Goal: Navigation & Orientation: Find specific page/section

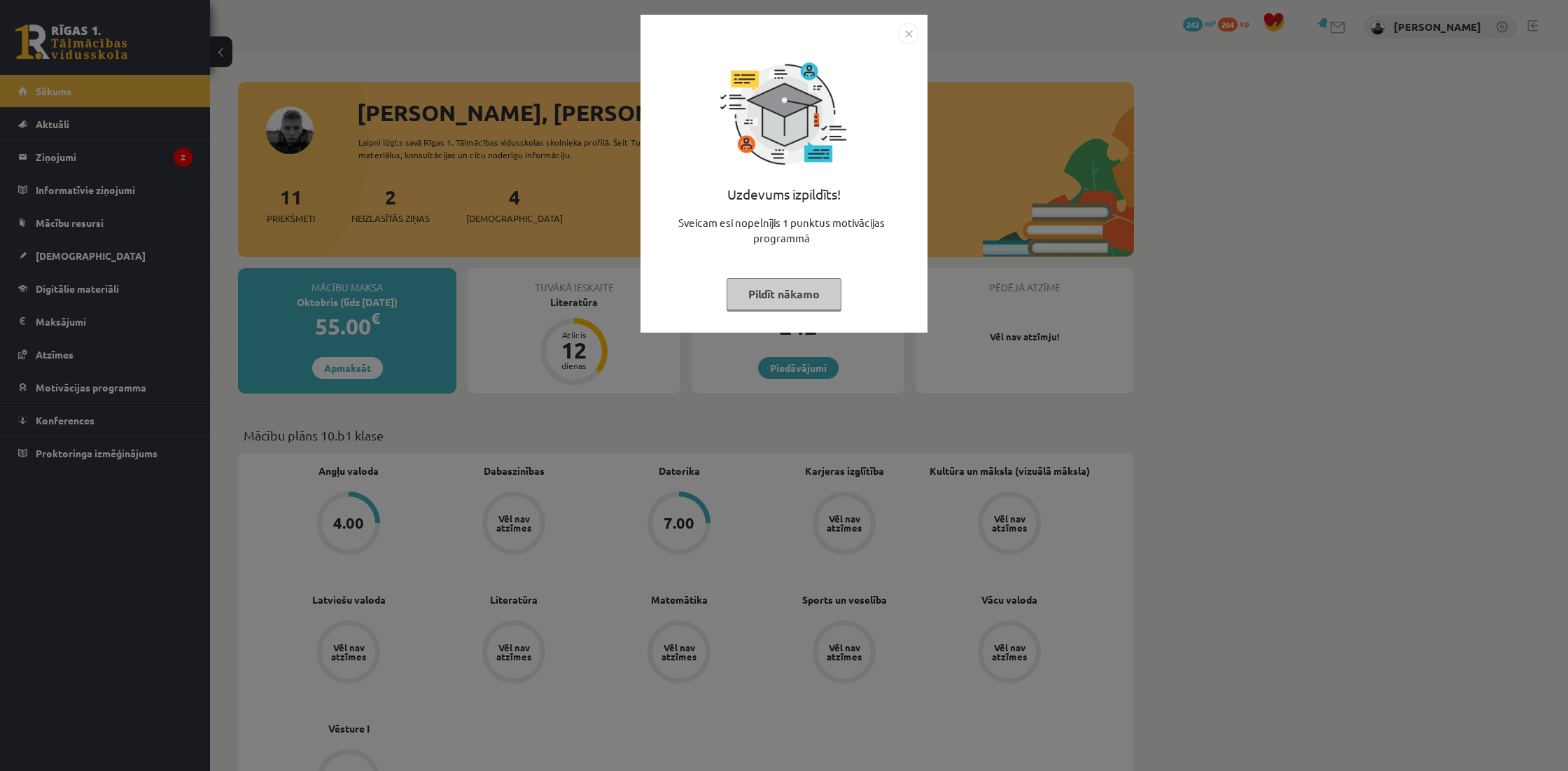
click at [813, 294] on button "Pildīt nākamo" at bounding box center [784, 294] width 115 height 32
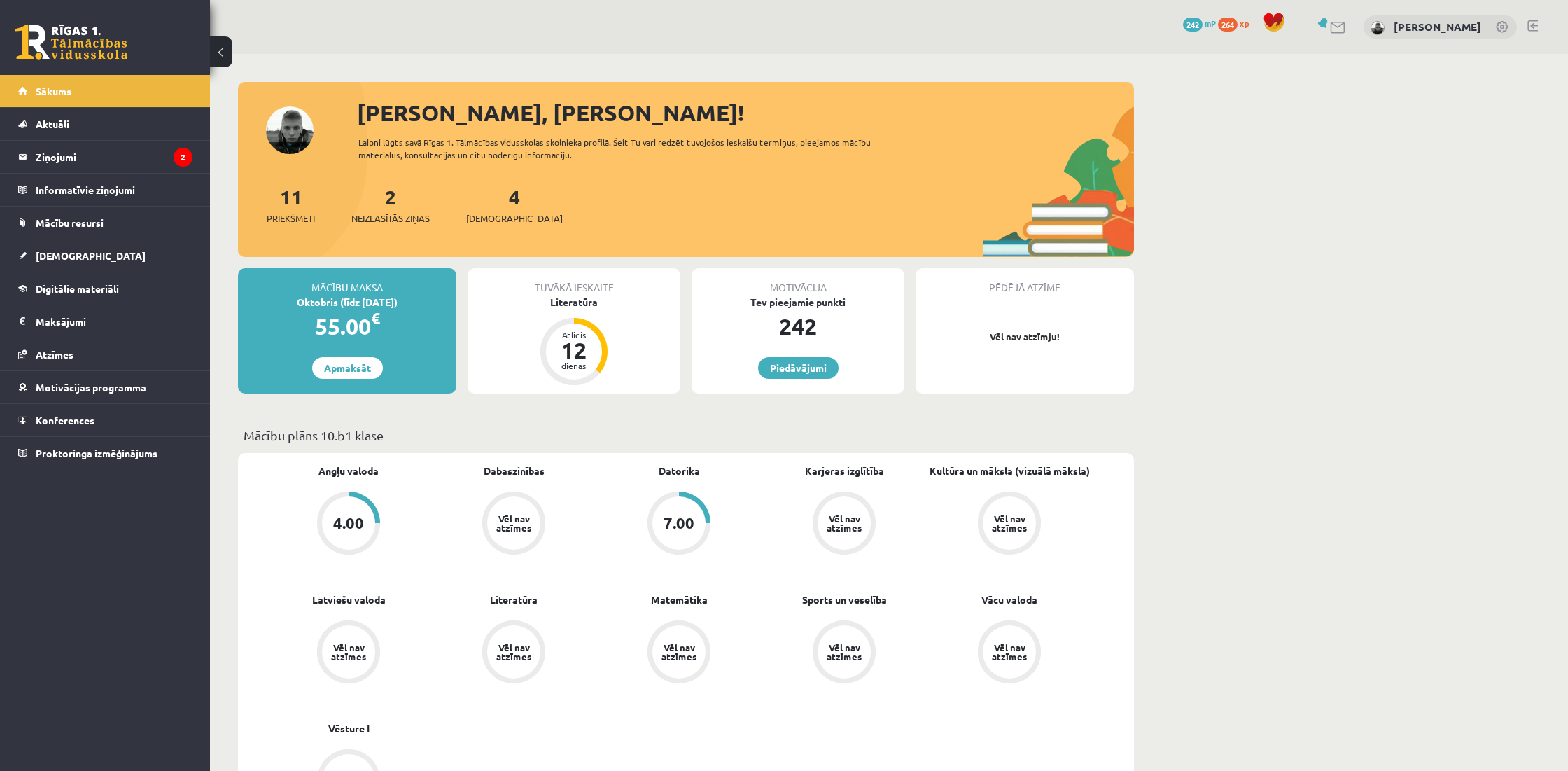
click at [809, 373] on link "Piedāvājumi" at bounding box center [798, 368] width 80 height 22
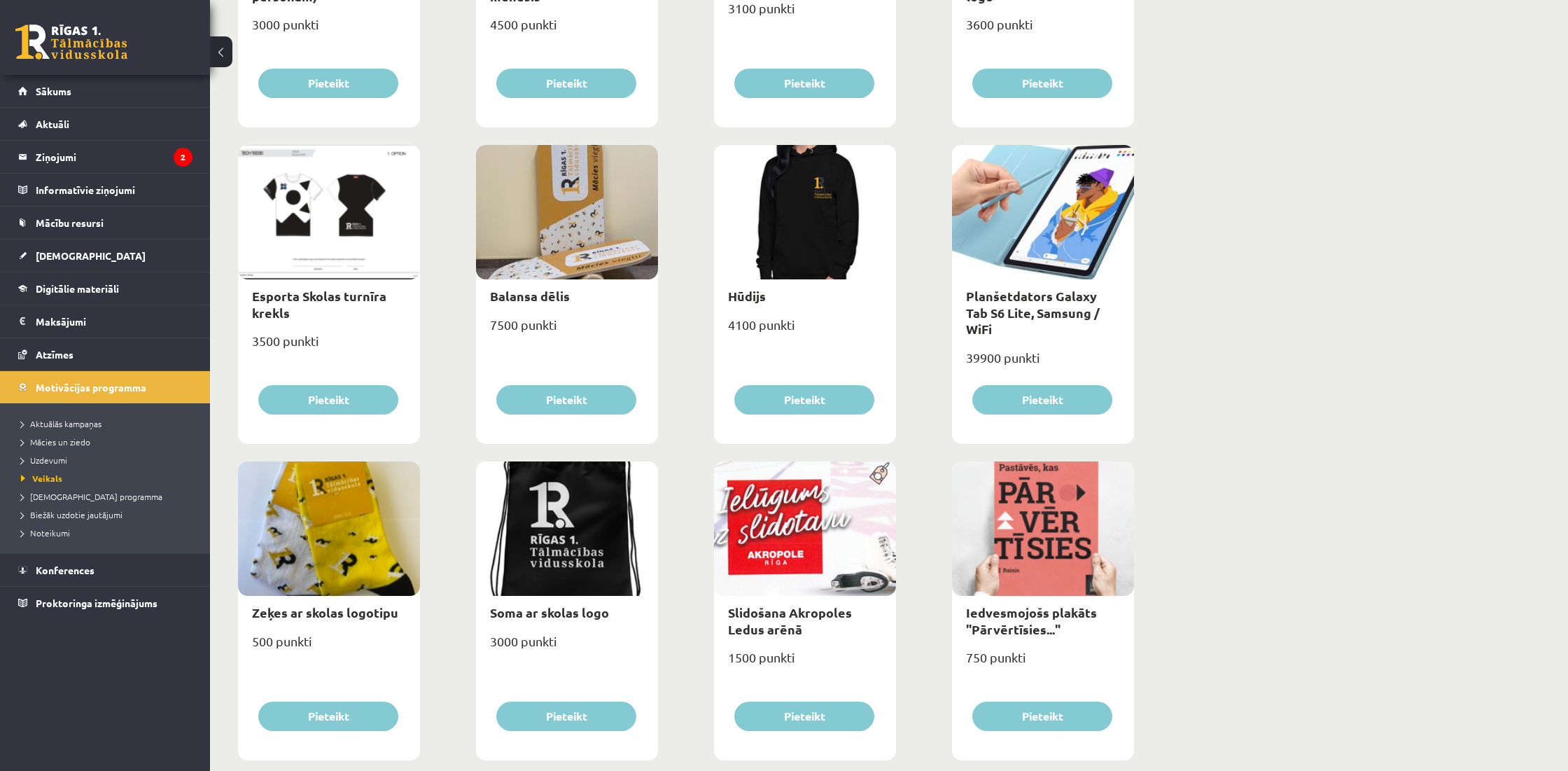
scroll to position [642, 1]
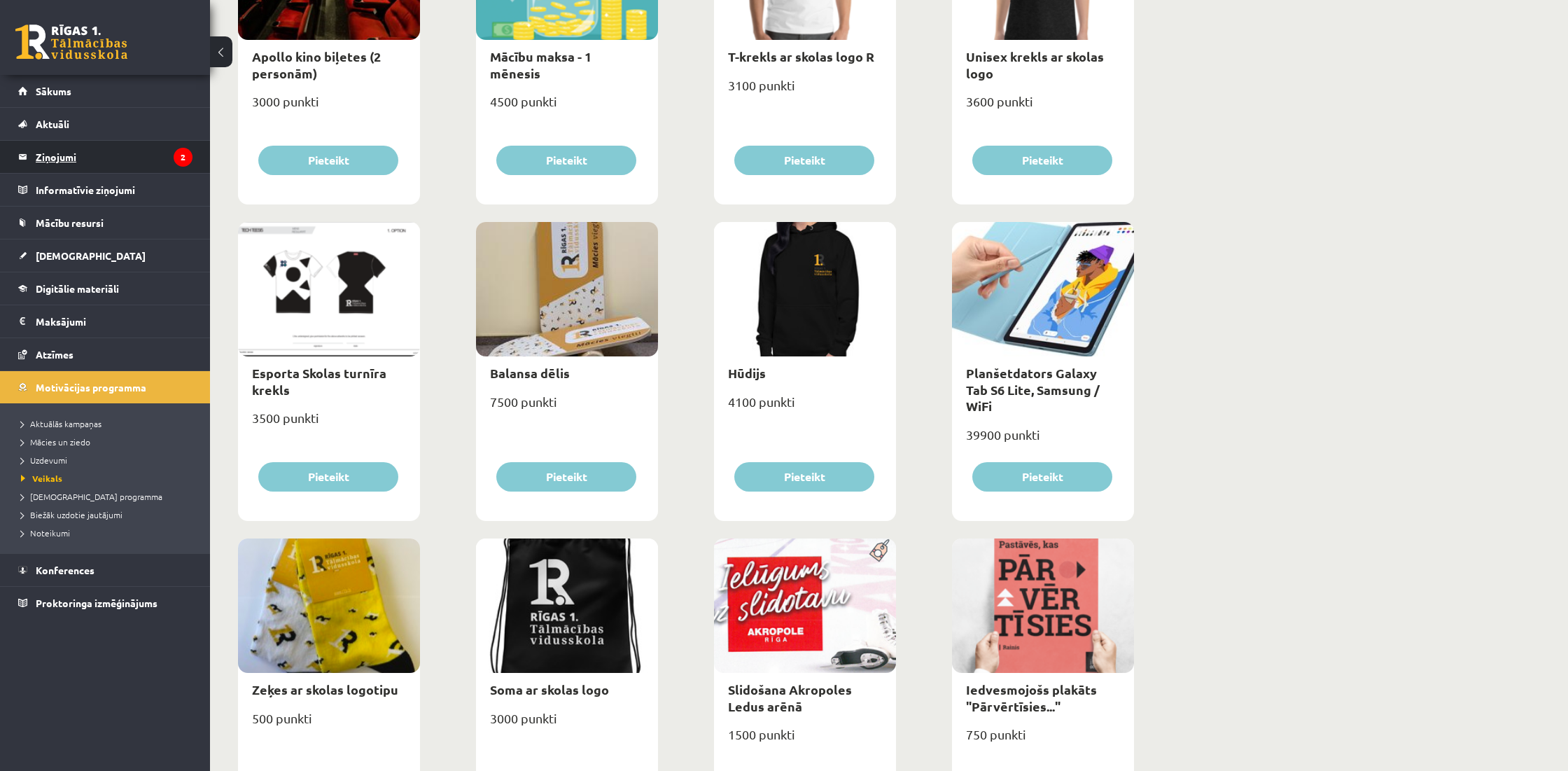
click at [152, 168] on legend "Ziņojumi 2" at bounding box center [114, 157] width 157 height 32
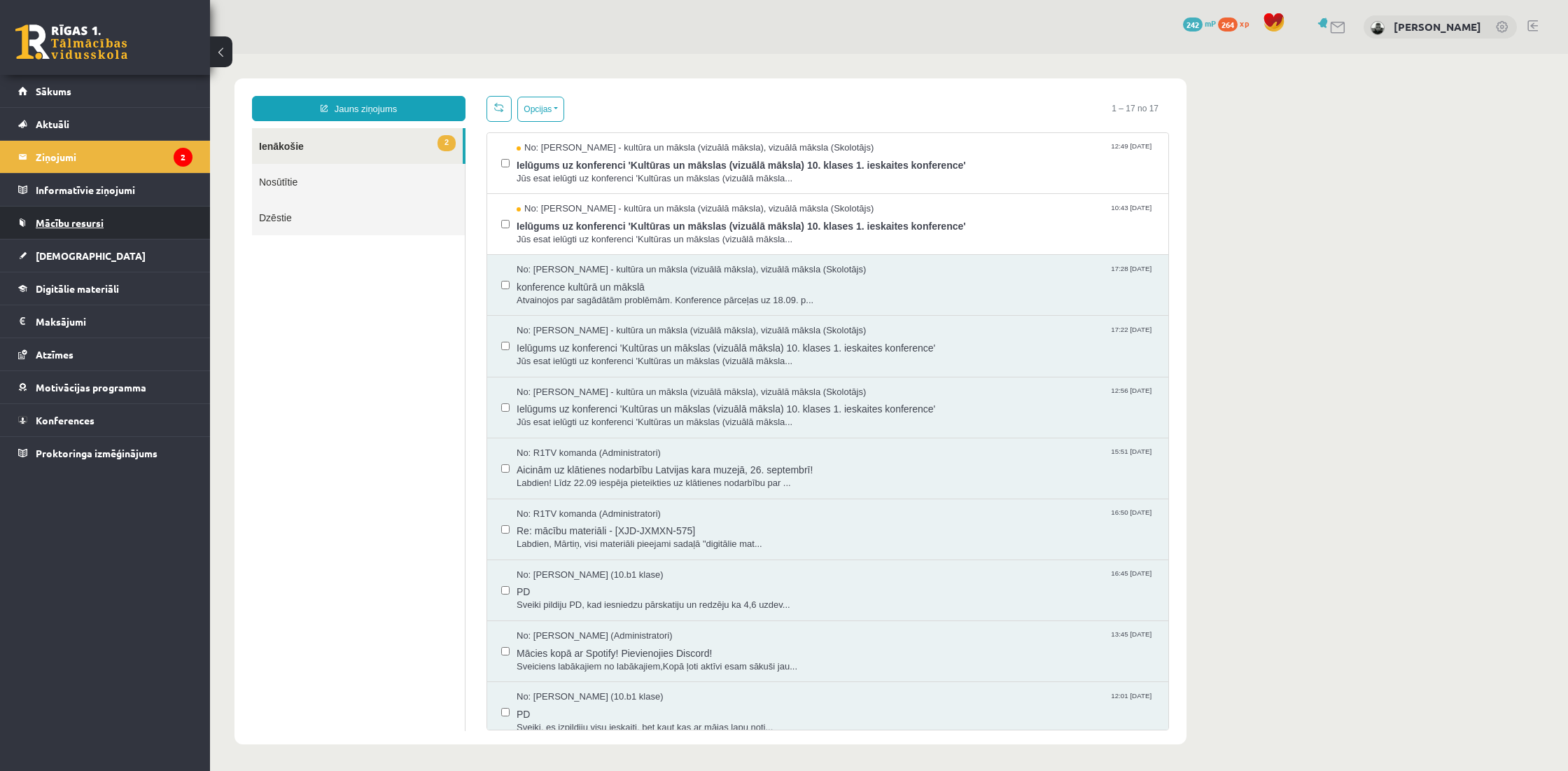
click at [82, 221] on span "Mācību resursi" at bounding box center [70, 222] width 68 height 13
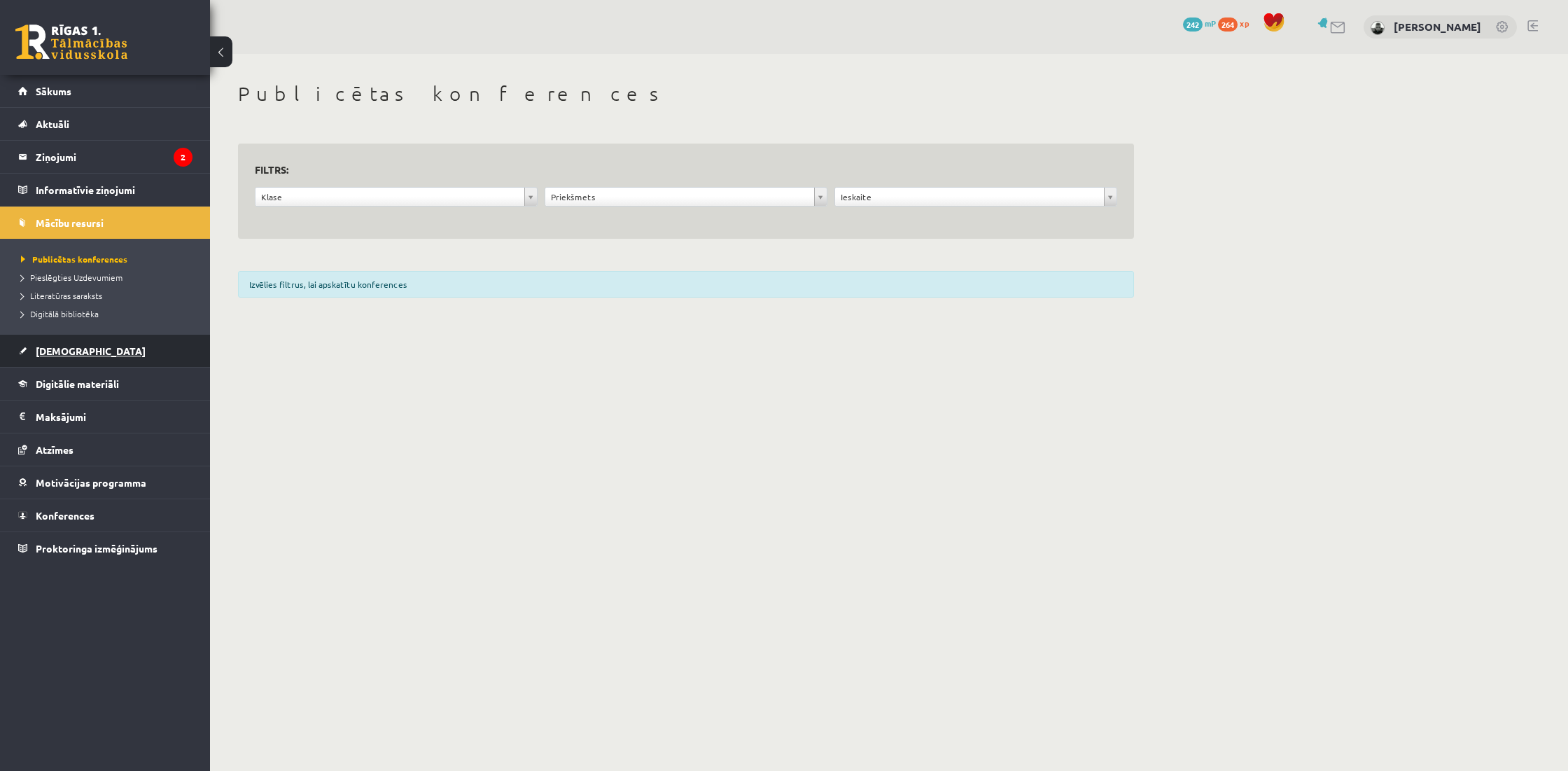
click at [79, 347] on link "[DEMOGRAPHIC_DATA]" at bounding box center [105, 351] width 174 height 32
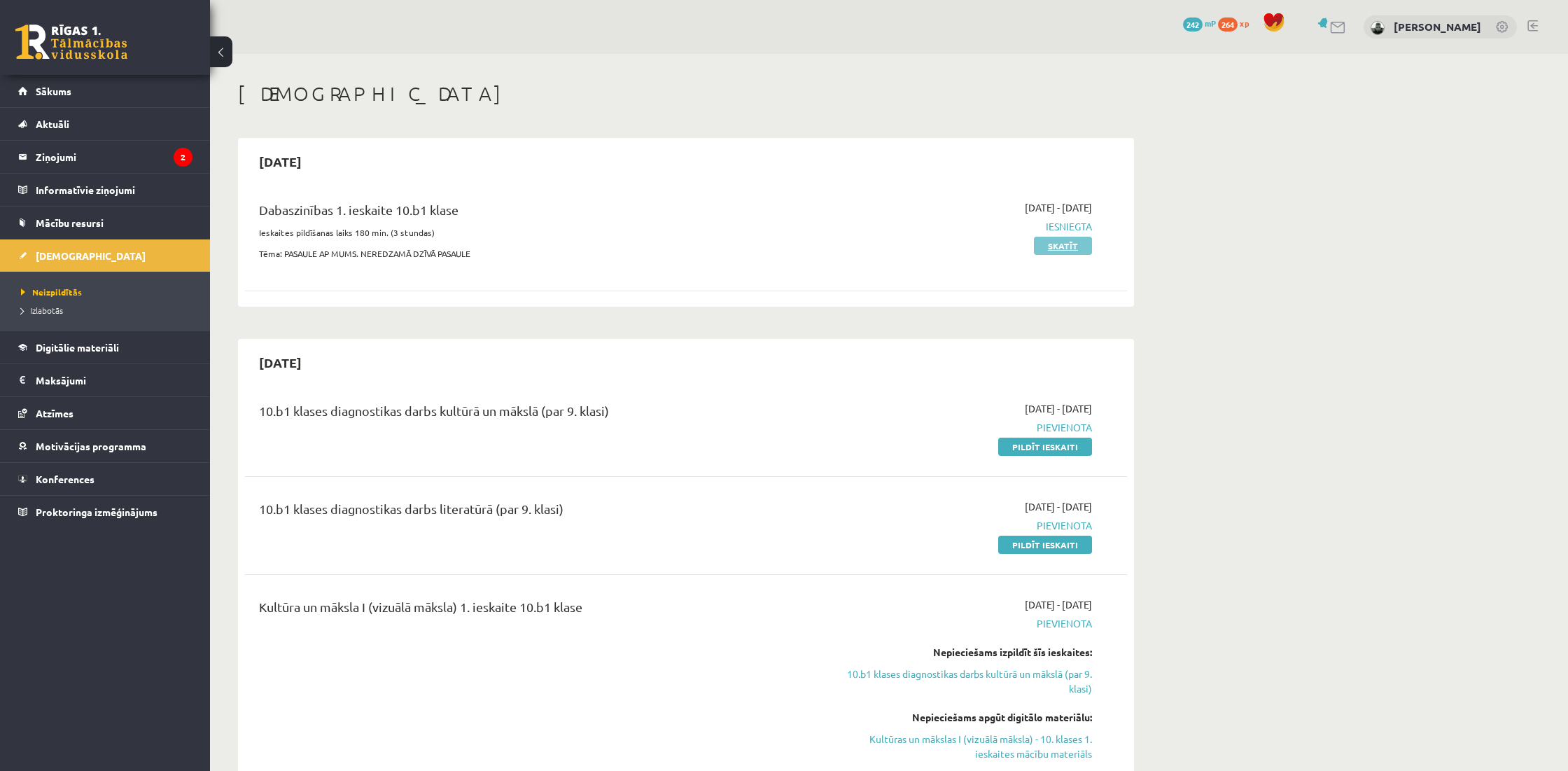
click at [1050, 247] on link "Skatīt" at bounding box center [1063, 246] width 58 height 18
click at [82, 412] on link "Atzīmes" at bounding box center [105, 413] width 174 height 32
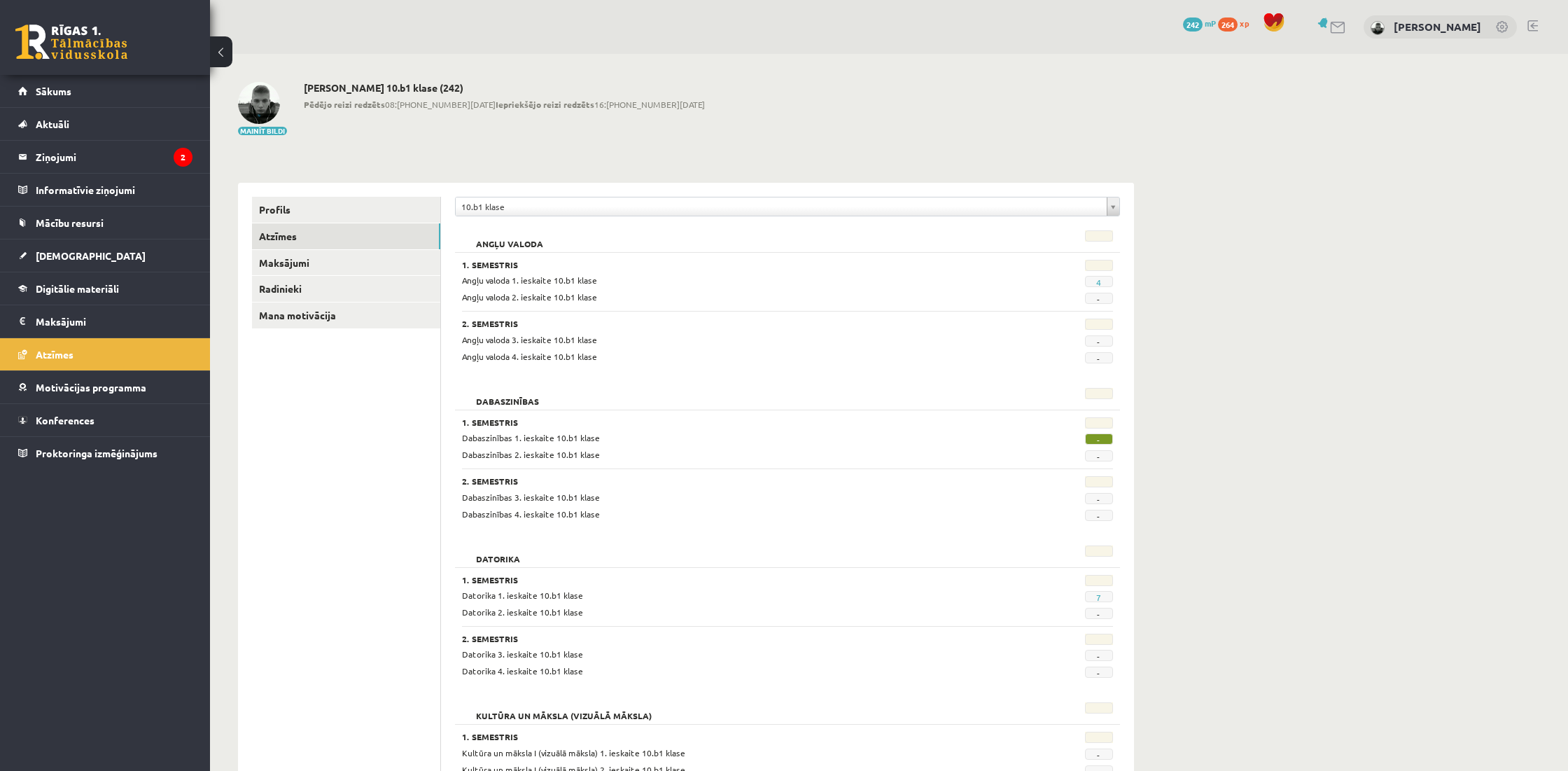
click at [1536, 26] on link at bounding box center [1532, 26] width 10 height 11
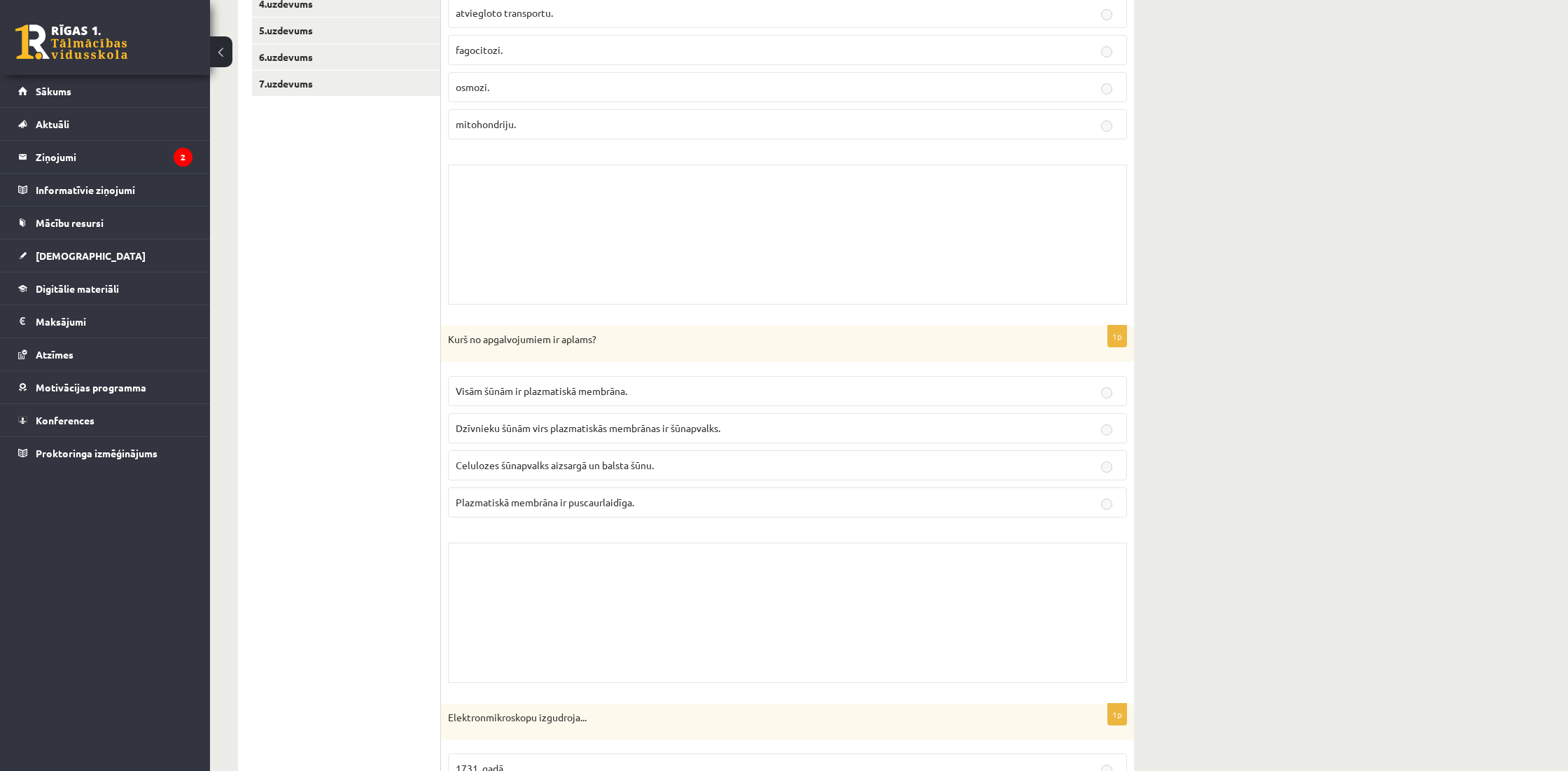
scroll to position [341, 0]
